Goal: Task Accomplishment & Management: Manage account settings

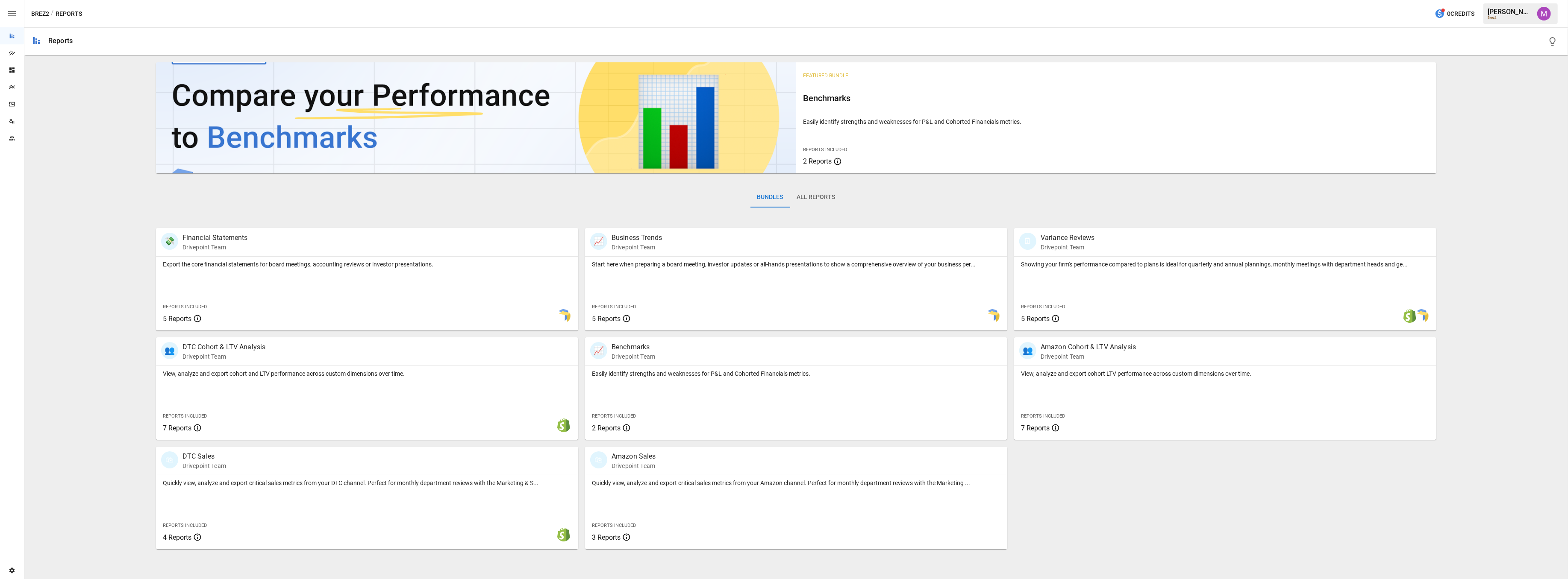
click at [14, 572] on icon "Settings" at bounding box center [11, 570] width 7 height 7
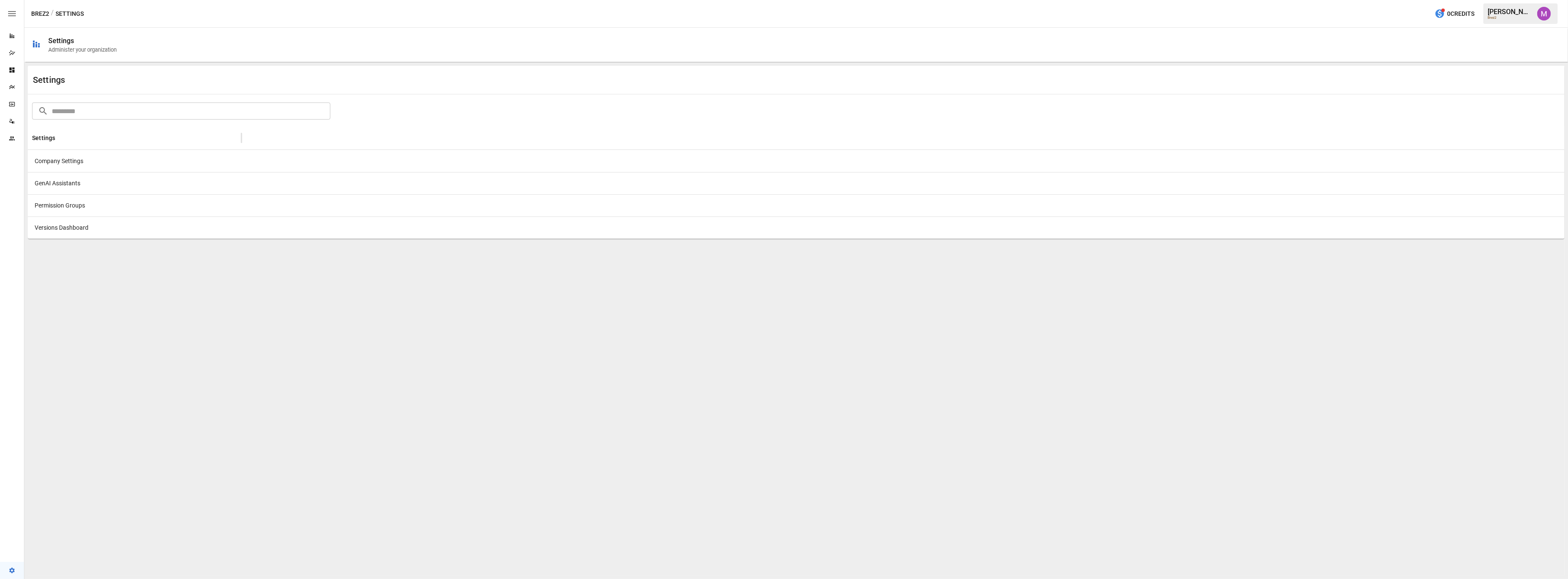
click at [72, 159] on div "Company Settings" at bounding box center [135, 161] width 214 height 23
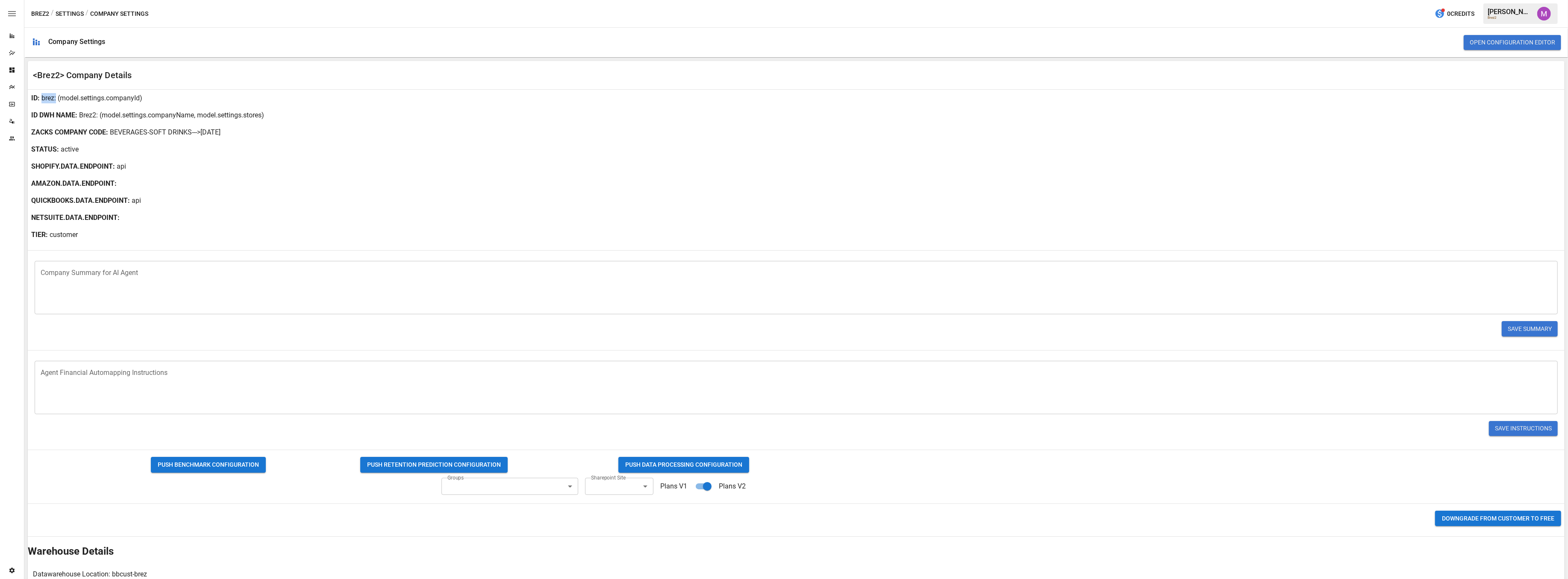
drag, startPoint x: 41, startPoint y: 98, endPoint x: 54, endPoint y: 99, distance: 13.0
click at [54, 99] on div "ID : brez : (model.settings.companyId)" at bounding box center [797, 98] width 1537 height 17
copy p "brez"
click at [595, 0] on body "Reports Dazzler Studio Dashboards Plans SmartModel ™ Data Sources Team Settings…" at bounding box center [784, 0] width 1568 height 0
